Goal: Task Accomplishment & Management: Use online tool/utility

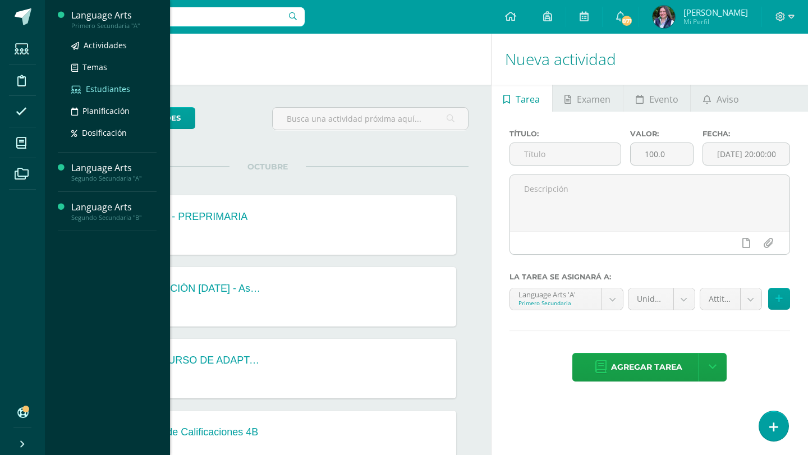
click at [118, 90] on span "Estudiantes" at bounding box center [108, 89] width 44 height 11
click at [109, 45] on span "Actividades" at bounding box center [105, 45] width 43 height 11
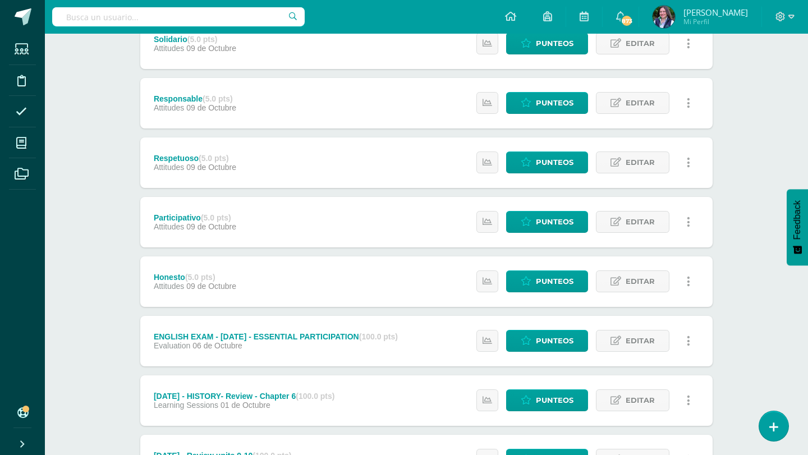
scroll to position [470, 0]
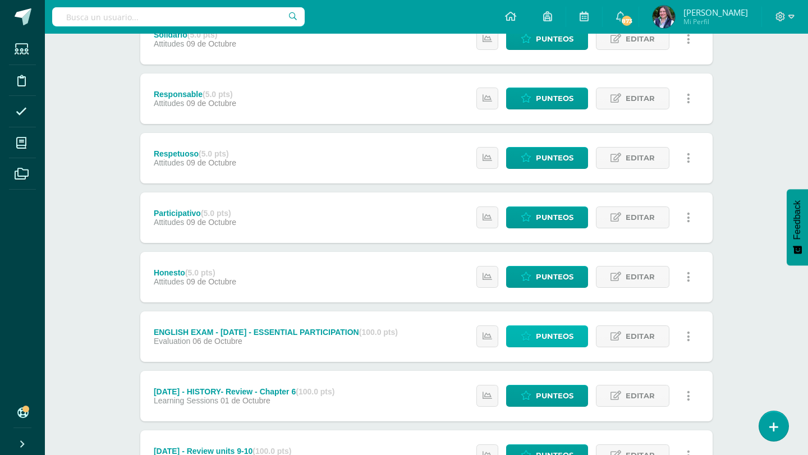
click at [533, 333] on link "Punteos" at bounding box center [547, 336] width 82 height 22
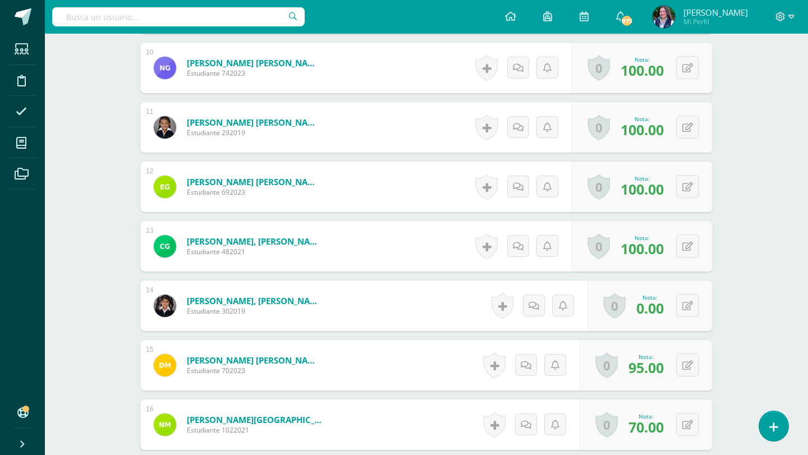
scroll to position [883, 0]
click at [683, 307] on icon at bounding box center [687, 306] width 11 height 10
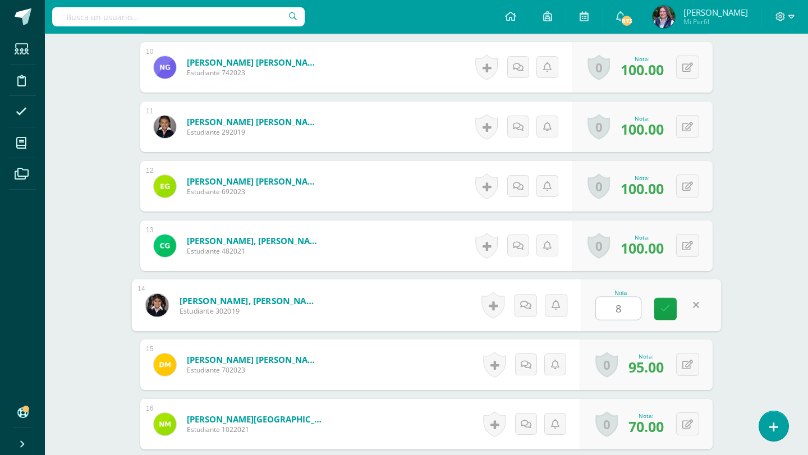
type input "80"
click at [670, 308] on link at bounding box center [665, 309] width 22 height 22
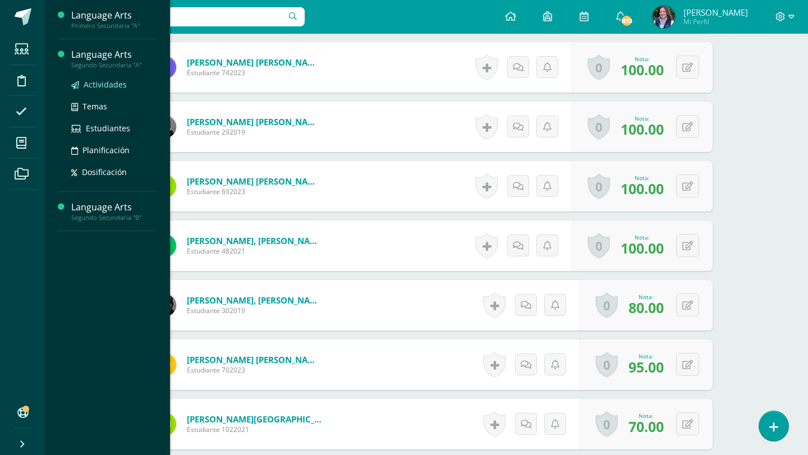
click at [102, 85] on span "Actividades" at bounding box center [105, 84] width 43 height 11
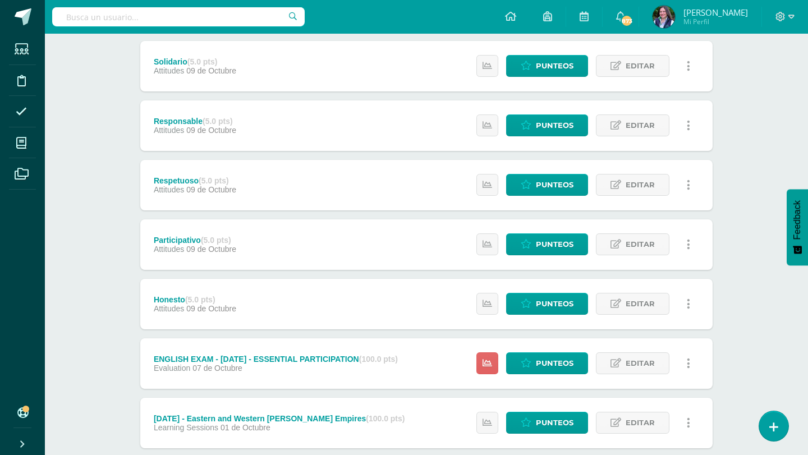
scroll to position [444, 0]
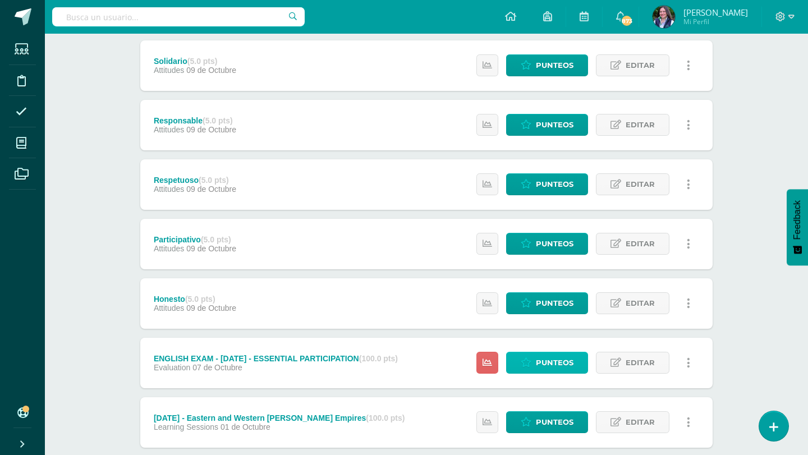
click at [563, 363] on span "Punteos" at bounding box center [555, 362] width 38 height 21
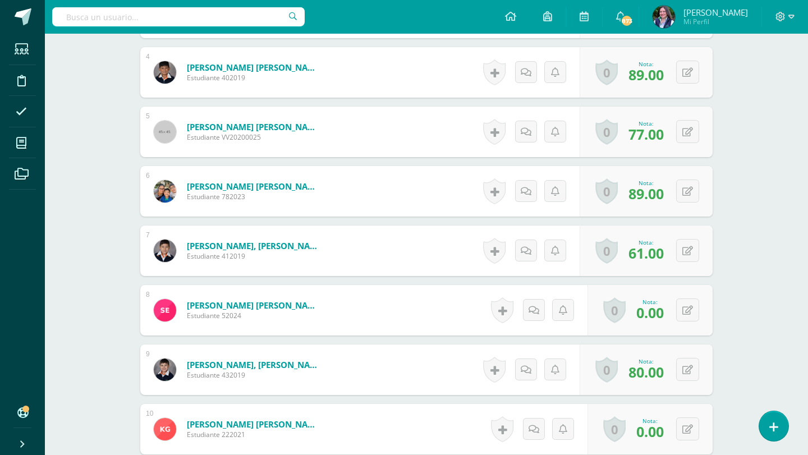
scroll to position [523, 0]
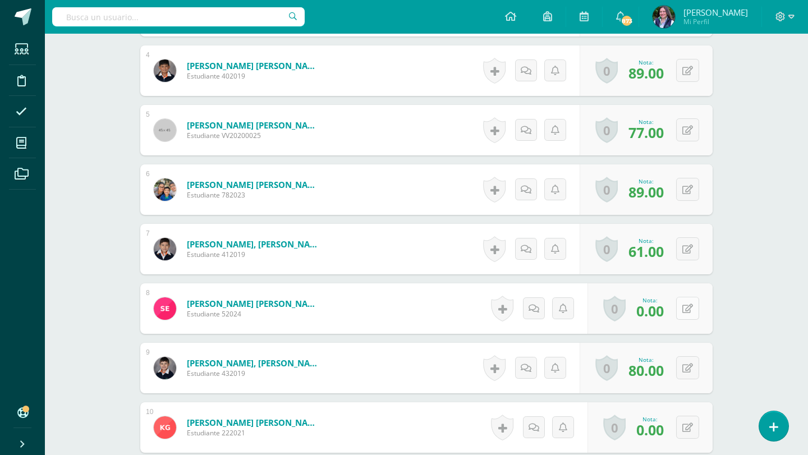
click at [692, 305] on button at bounding box center [687, 308] width 23 height 23
type input "100"
click at [664, 309] on icon at bounding box center [665, 313] width 10 height 10
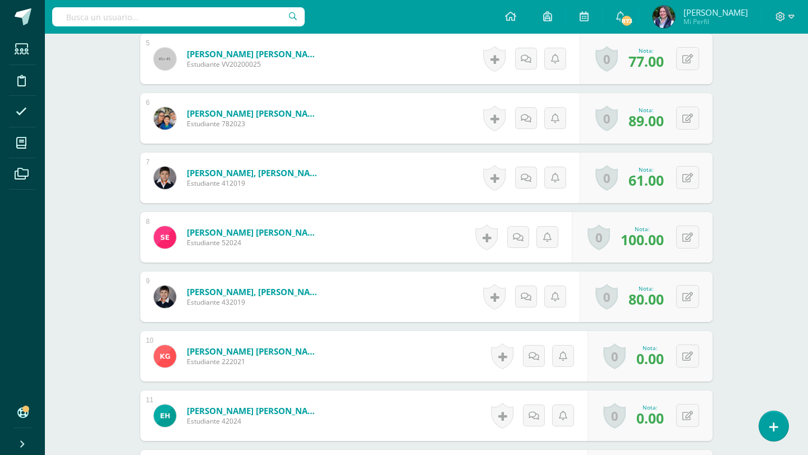
scroll to position [608, 0]
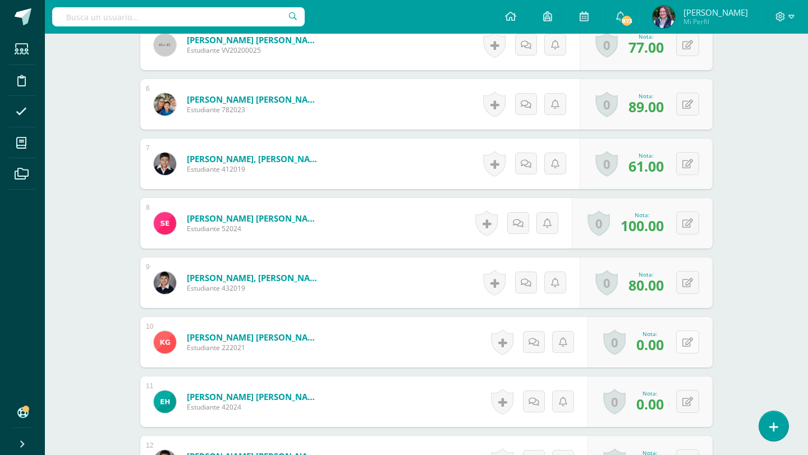
click at [691, 345] on icon at bounding box center [687, 343] width 11 height 10
type input "100"
click at [660, 336] on link at bounding box center [665, 346] width 22 height 22
click at [694, 398] on button at bounding box center [687, 401] width 23 height 23
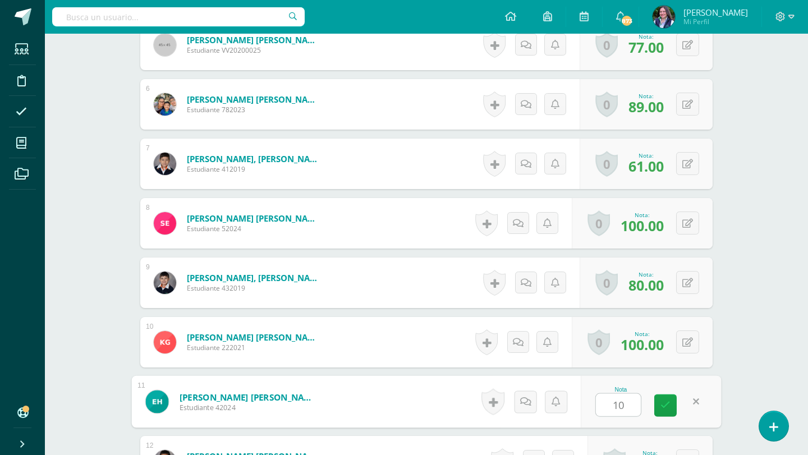
type input "100"
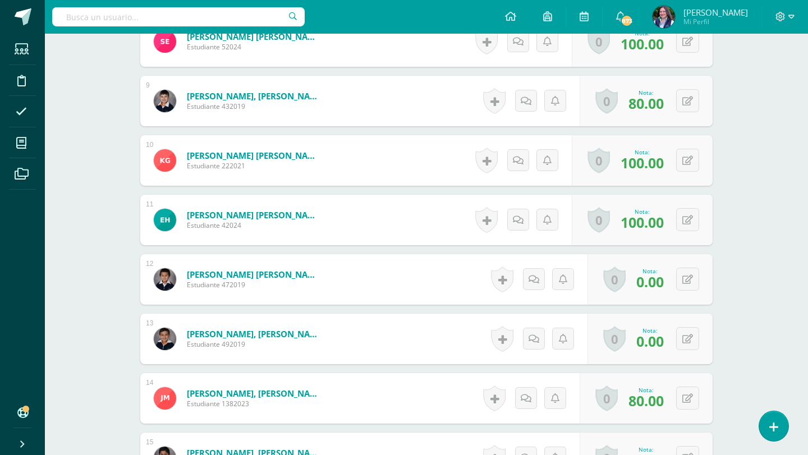
scroll to position [801, 0]
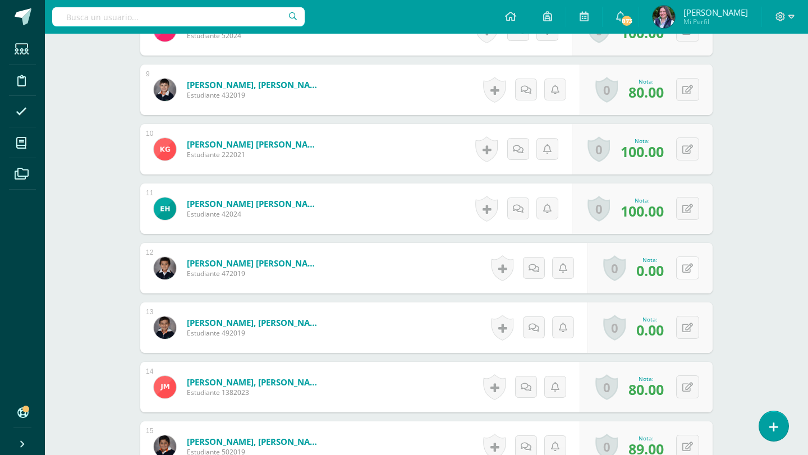
click at [690, 267] on icon at bounding box center [687, 269] width 11 height 10
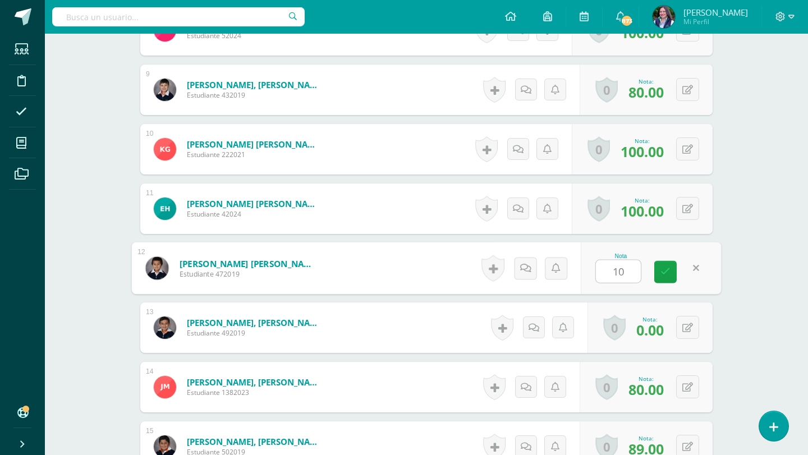
type input "100"
click at [664, 270] on icon at bounding box center [665, 272] width 10 height 10
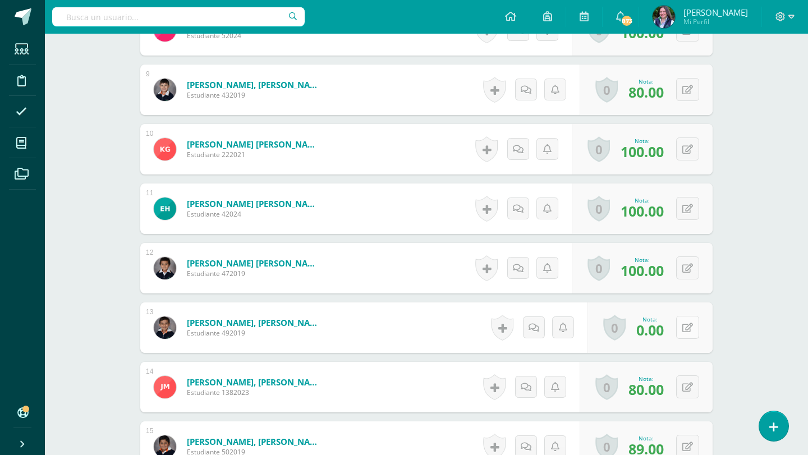
click at [685, 331] on icon at bounding box center [687, 328] width 11 height 10
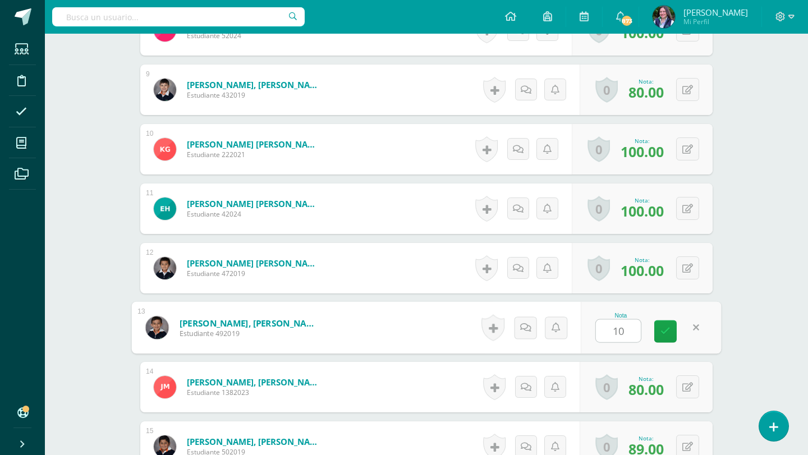
type input "100"
click at [668, 334] on icon at bounding box center [665, 332] width 10 height 10
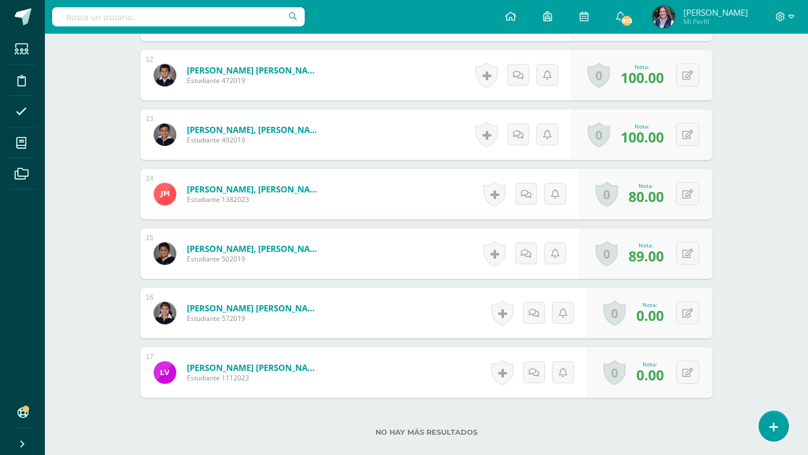
scroll to position [1002, 0]
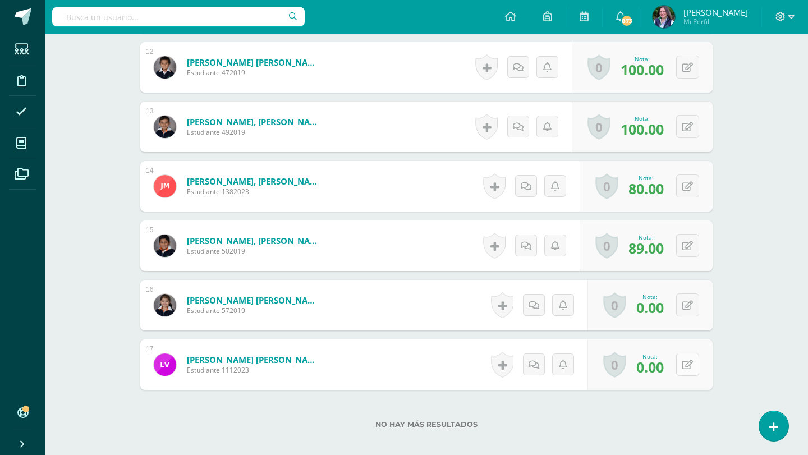
click at [690, 364] on icon at bounding box center [687, 365] width 11 height 10
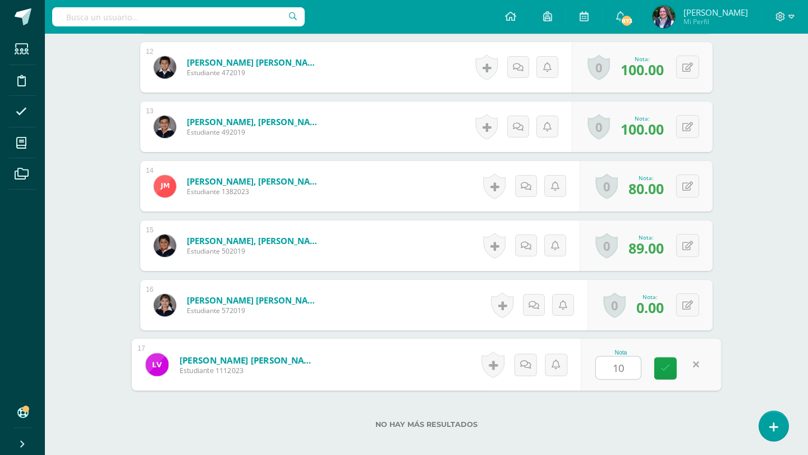
type input "100"
click at [662, 369] on icon at bounding box center [665, 369] width 10 height 10
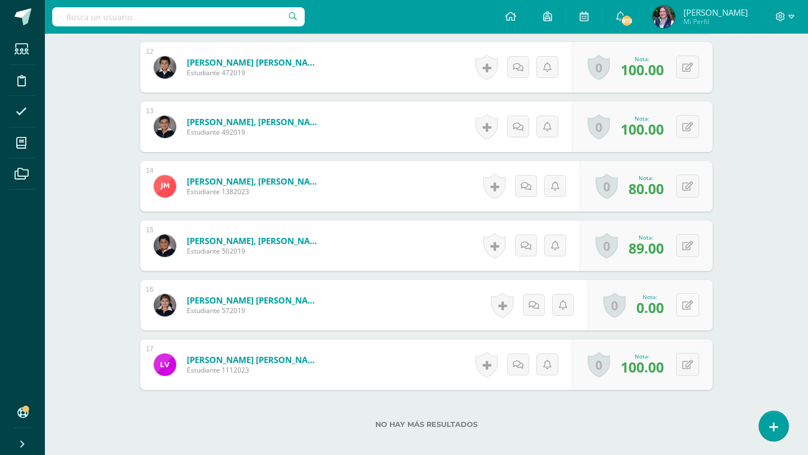
click at [691, 310] on button at bounding box center [687, 304] width 23 height 23
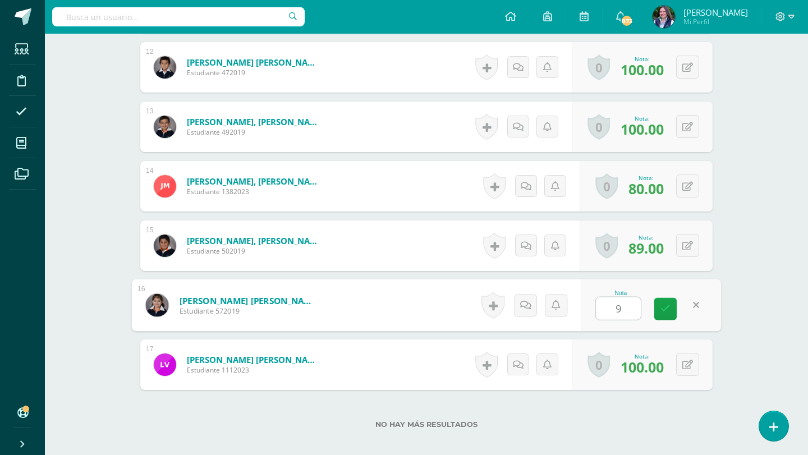
type input "90"
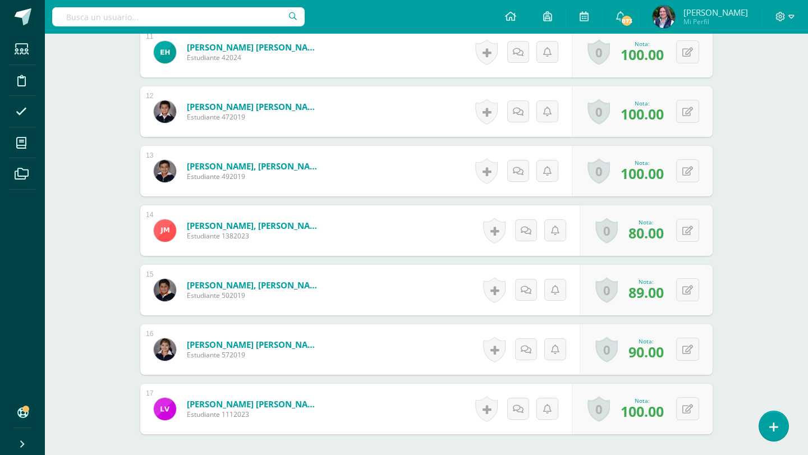
scroll to position [957, 0]
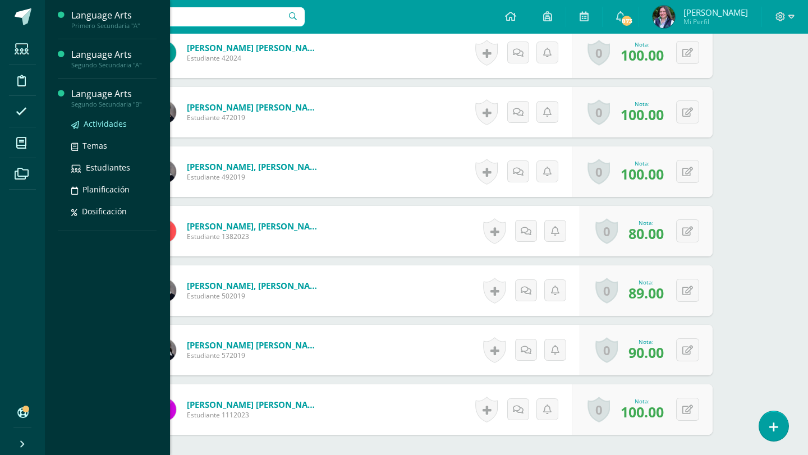
click at [117, 125] on span "Actividades" at bounding box center [105, 123] width 43 height 11
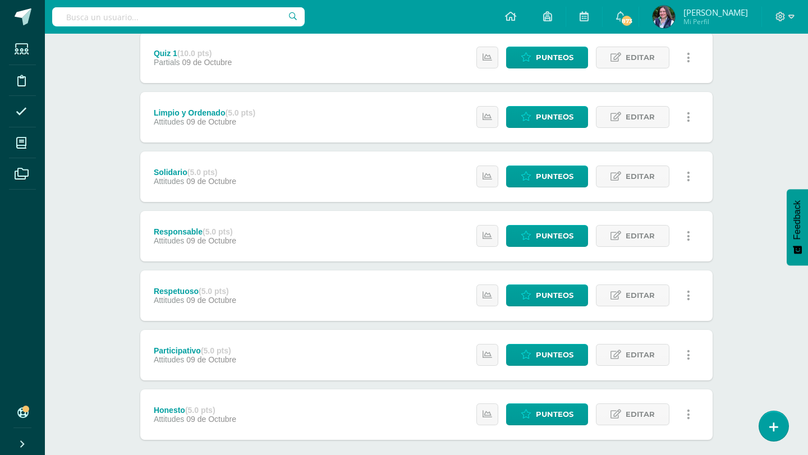
scroll to position [388, 0]
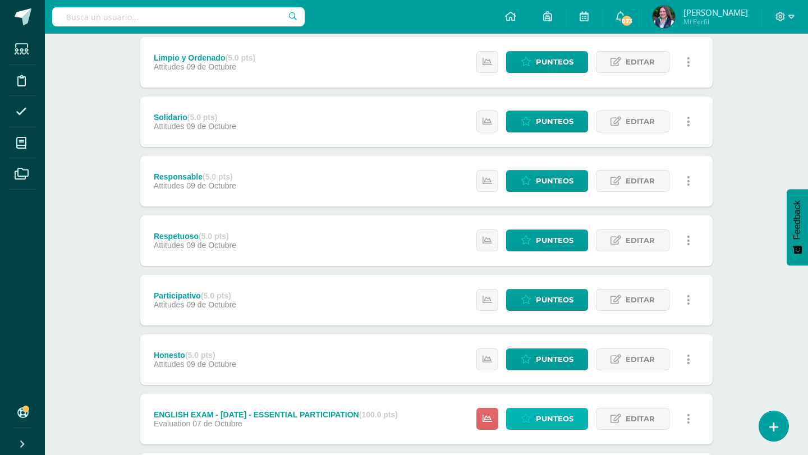
click at [531, 415] on icon at bounding box center [526, 419] width 11 height 10
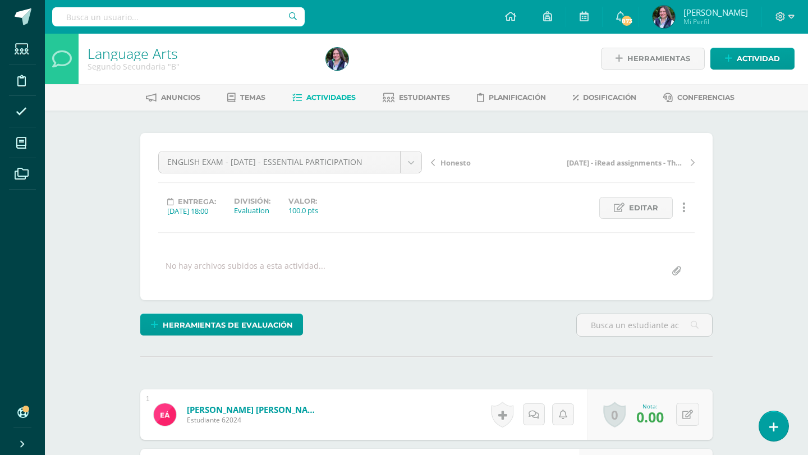
scroll to position [1, 0]
click at [693, 412] on button at bounding box center [687, 413] width 23 height 23
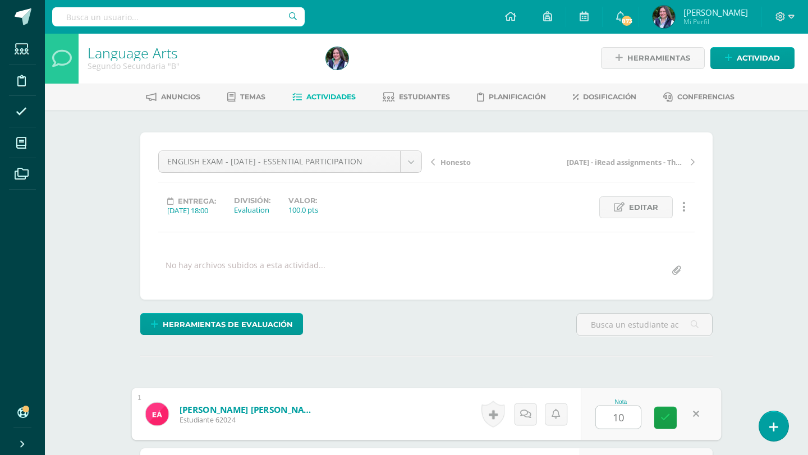
type input "100"
click at [664, 415] on icon at bounding box center [665, 418] width 10 height 10
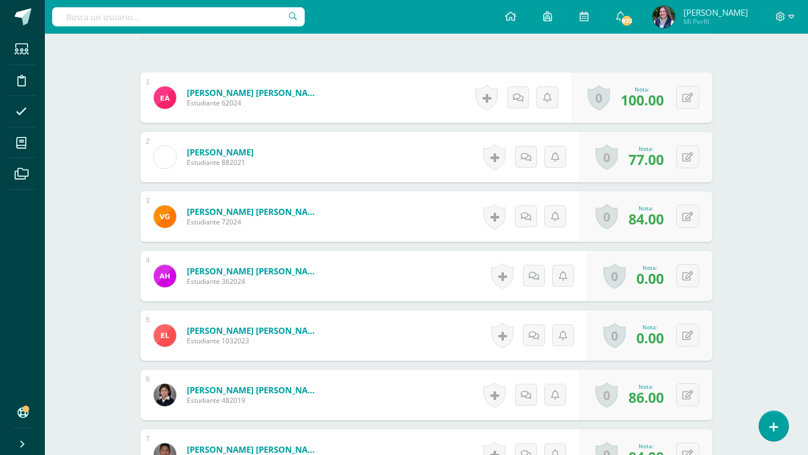
scroll to position [321, 0]
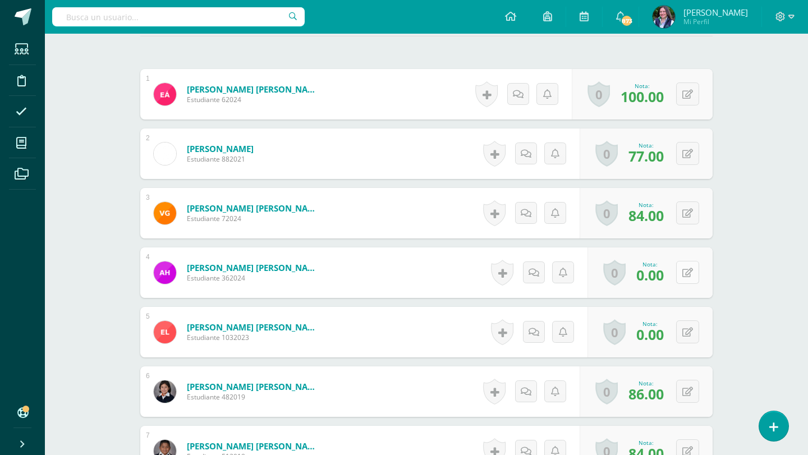
click at [690, 273] on icon at bounding box center [687, 273] width 11 height 10
type input "100"
click at [663, 272] on icon at bounding box center [665, 277] width 10 height 10
click at [689, 337] on button at bounding box center [687, 331] width 23 height 23
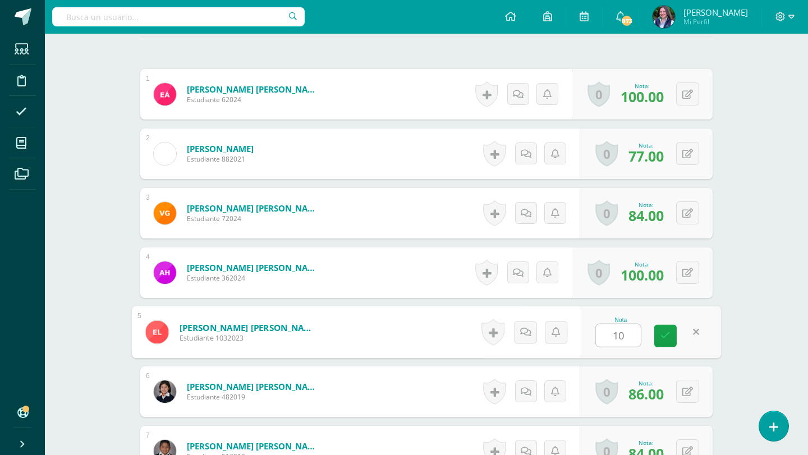
type input "100"
click at [671, 343] on link at bounding box center [665, 336] width 22 height 22
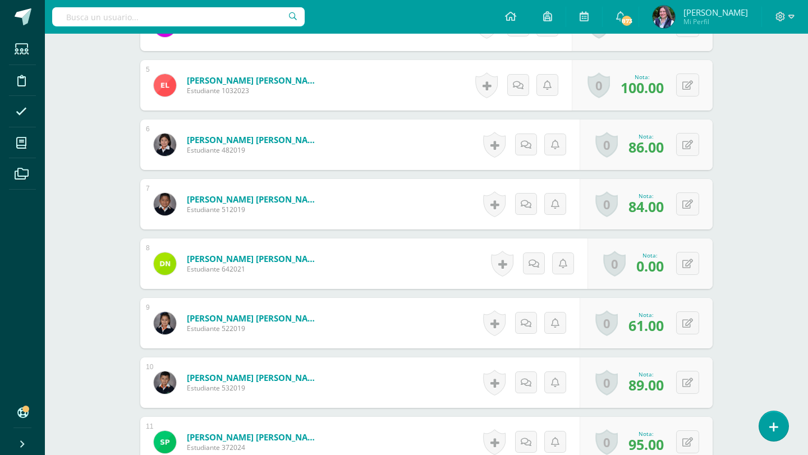
scroll to position [568, 0]
click at [683, 269] on button at bounding box center [687, 262] width 23 height 23
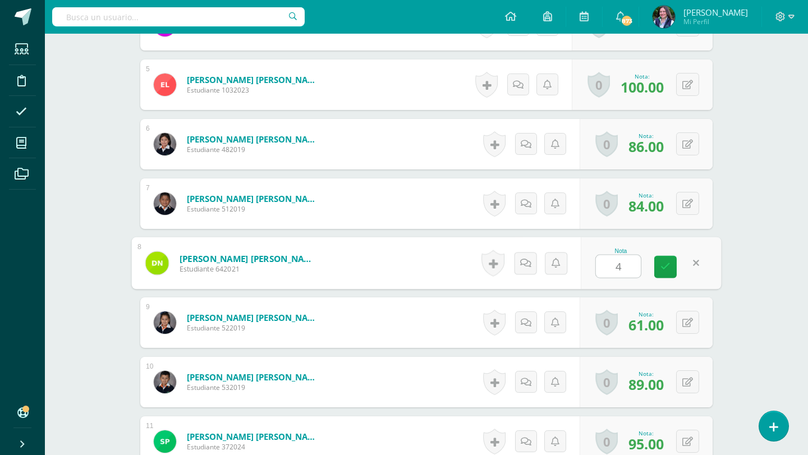
type input "45"
click at [672, 273] on link at bounding box center [665, 267] width 22 height 22
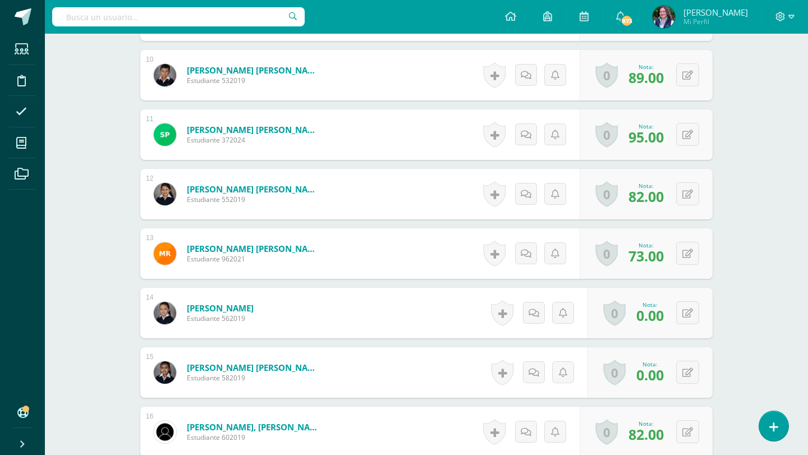
scroll to position [878, 0]
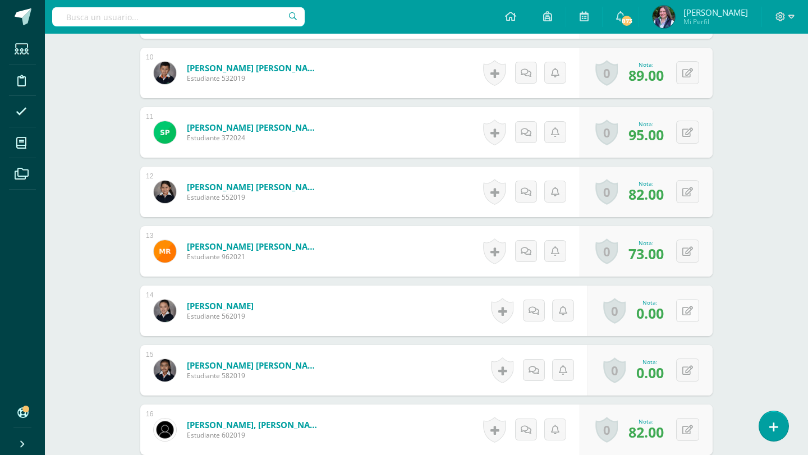
click at [696, 307] on button at bounding box center [687, 310] width 23 height 23
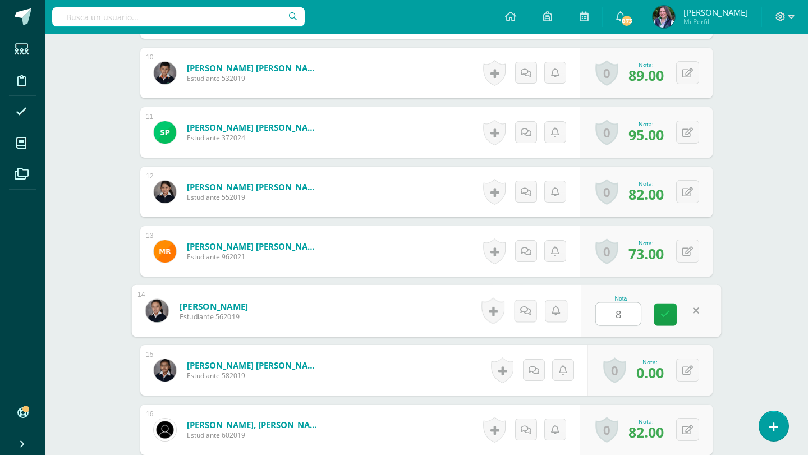
type input "86"
click at [660, 319] on icon at bounding box center [665, 315] width 10 height 10
click at [685, 372] on icon at bounding box center [687, 371] width 11 height 10
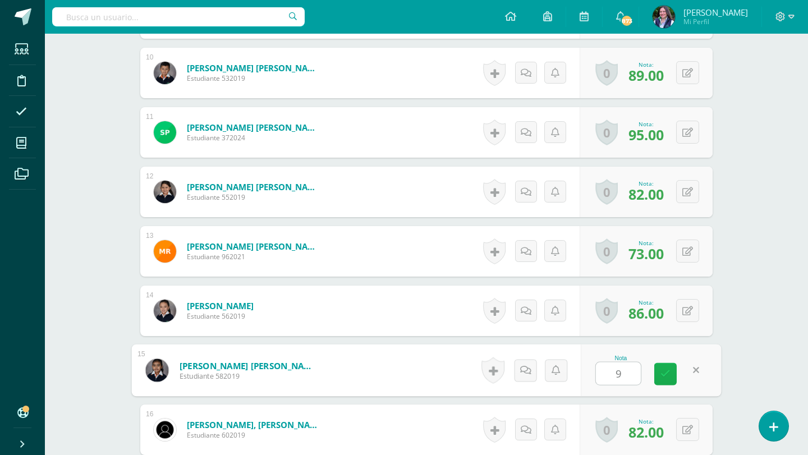
type input "90"
click at [663, 383] on link at bounding box center [665, 374] width 22 height 22
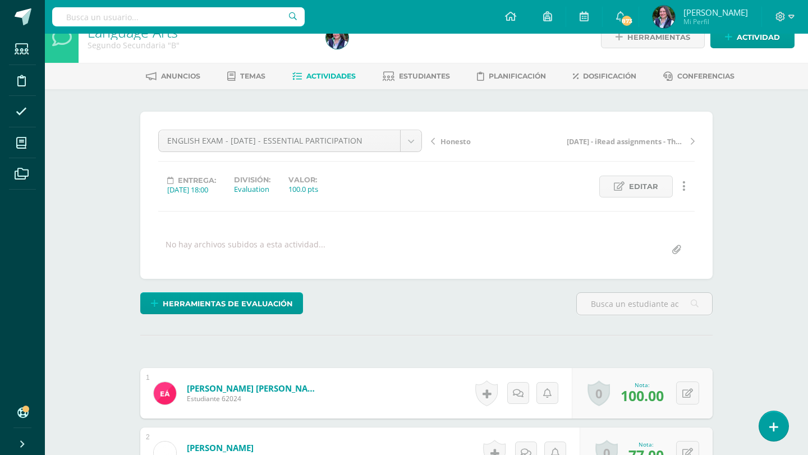
scroll to position [0, 0]
